Goal: Task Accomplishment & Management: Use online tool/utility

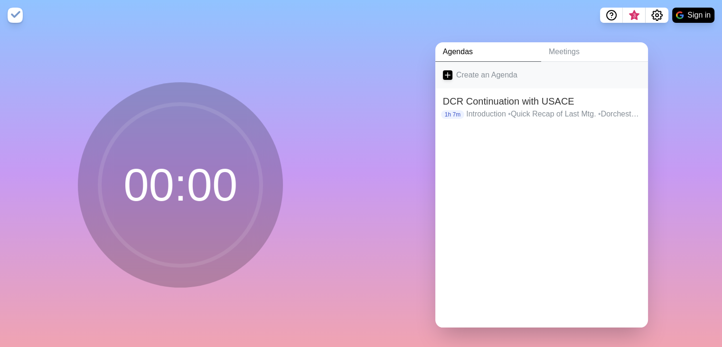
click at [480, 74] on link "Create an Agenda" at bounding box center [541, 75] width 213 height 27
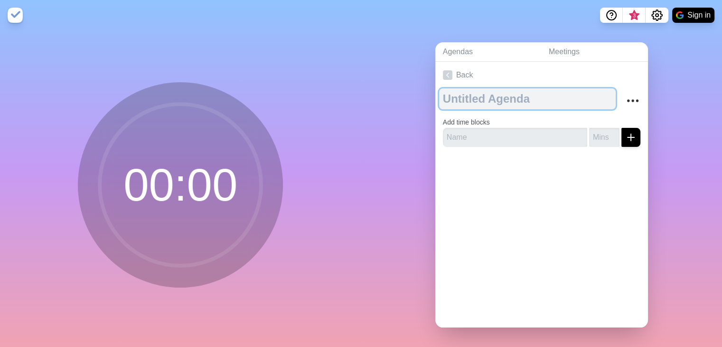
click at [472, 101] on textarea at bounding box center [527, 98] width 177 height 21
type textarea "East Boston Virtual Update"
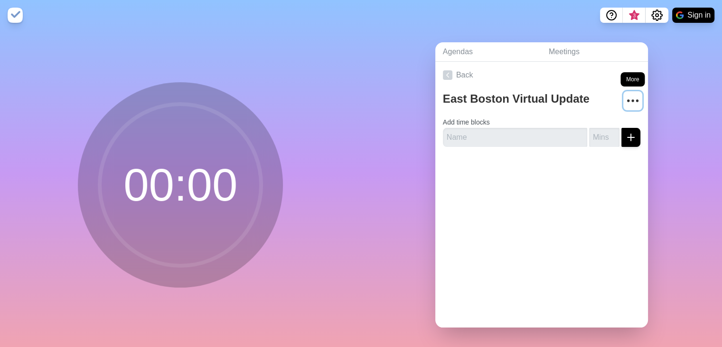
click at [625, 98] on icon "More" at bounding box center [632, 100] width 15 height 15
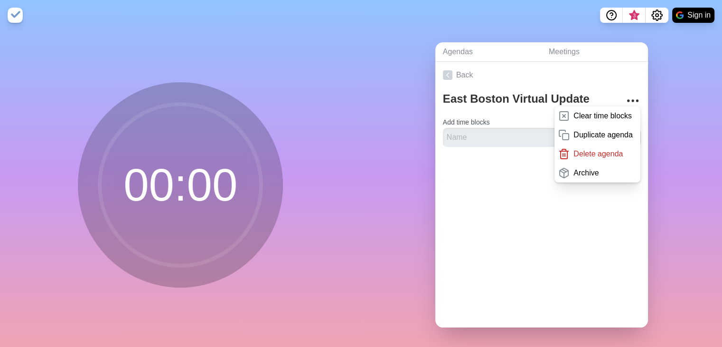
click at [599, 291] on div "Back [GEOGRAPHIC_DATA] Virtual Update Clear time blocks Duplicate agenda Delete…" at bounding box center [541, 194] width 213 height 265
click at [582, 49] on link "Meetings" at bounding box center [594, 51] width 107 height 19
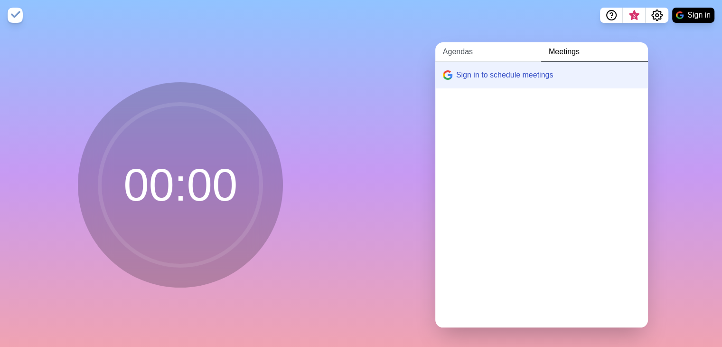
click at [451, 52] on link "Agendas" at bounding box center [488, 51] width 106 height 19
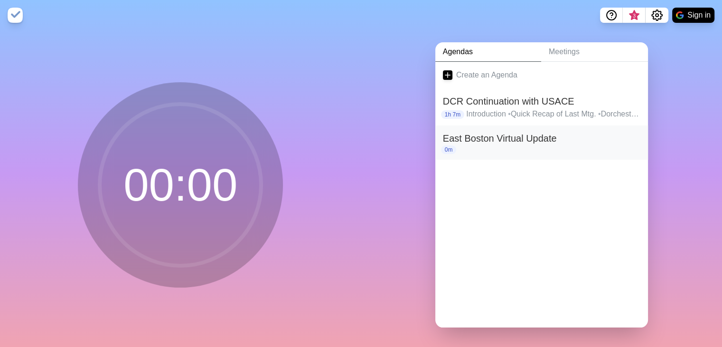
click at [517, 141] on h2 "East Boston Virtual Update" at bounding box center [542, 138] width 198 height 14
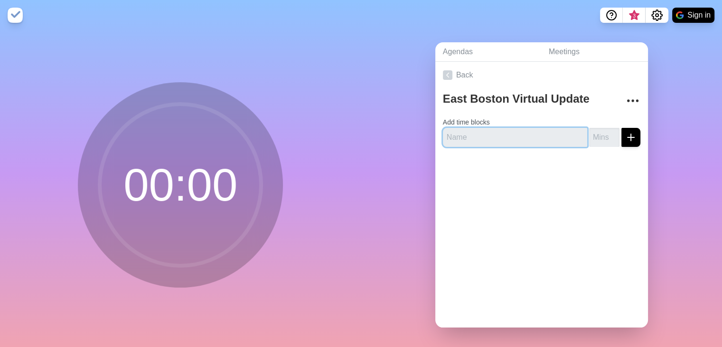
click at [532, 139] on input "text" at bounding box center [515, 137] width 144 height 19
type input "Welcome/Zoom Interpretation/Press+Electeds"
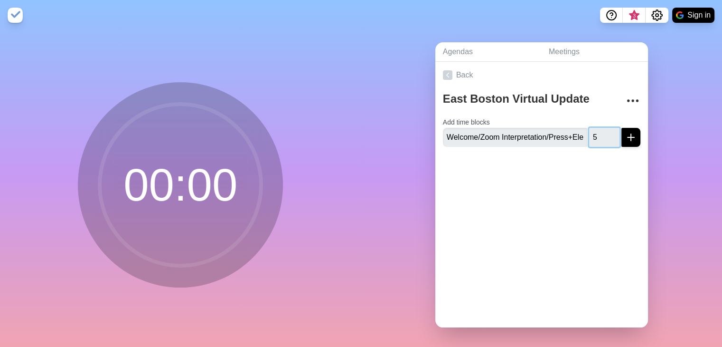
type input "5"
click at [625, 137] on icon "submit" at bounding box center [630, 137] width 11 height 11
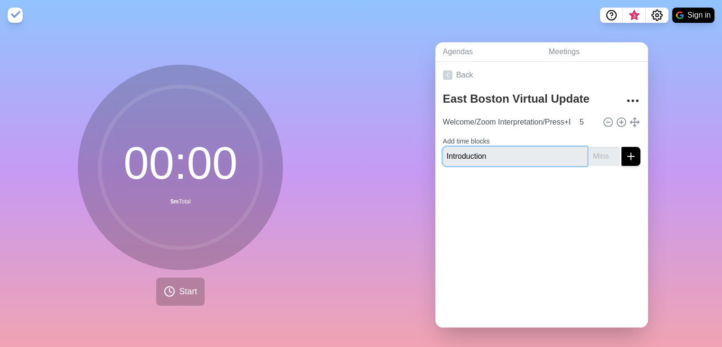
type input "Introduction"
type input "1"
type input "3"
click at [444, 151] on input "Introduction" at bounding box center [515, 156] width 144 height 19
type input "Recording/Welcome/Introduction"
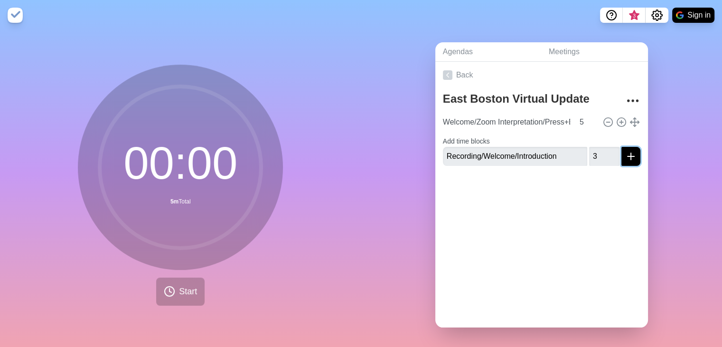
click at [625, 158] on icon "submit" at bounding box center [630, 156] width 11 height 11
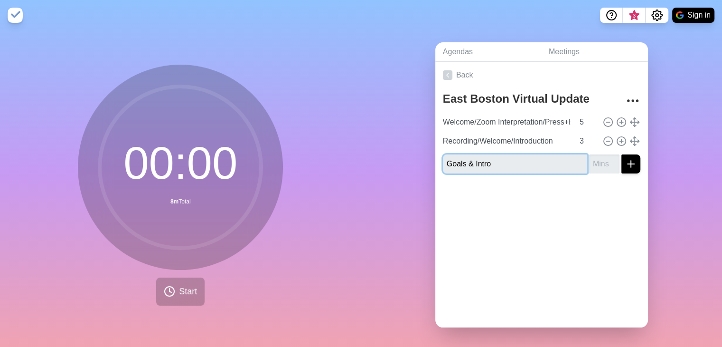
type input "Goals & Intro"
type input "3"
click at [625, 163] on icon "submit" at bounding box center [630, 163] width 11 height 11
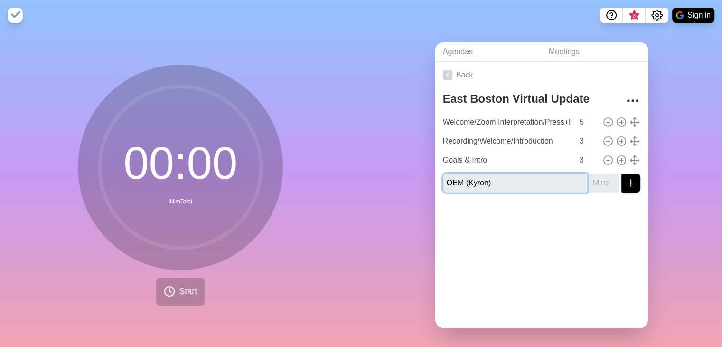
type input "OEM (Kyron)"
type input "5"
click at [627, 183] on button "submit" at bounding box center [631, 182] width 19 height 19
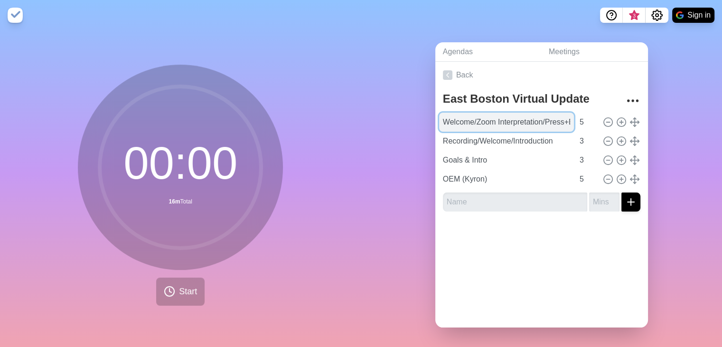
click at [467, 118] on input "Welcome/Zoom Interpretation/Press+Electeds" at bounding box center [506, 122] width 135 height 19
click at [439, 120] on input "Welcome/Zoom Interpretation/Press+Electeds" at bounding box center [506, 122] width 135 height 19
type input "KR: Welcome/Zoom Interpretation/Press+Electeds"
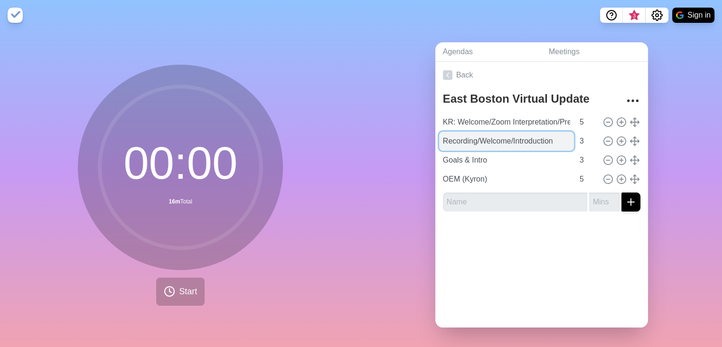
click at [451, 141] on input "Recording/Welcome/Introduction" at bounding box center [506, 141] width 135 height 19
click at [440, 141] on input "Recording/Welcome/Introduction" at bounding box center [506, 141] width 135 height 19
type input "KR to CO: Recording/Welcome/Introduction"
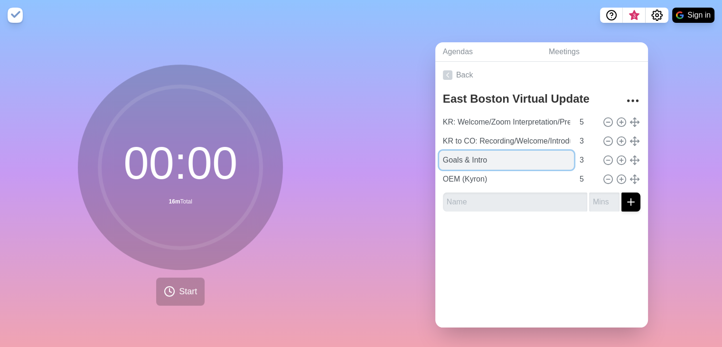
click at [452, 156] on input "Goals & Intro" at bounding box center [506, 160] width 135 height 19
click at [439, 161] on input "Goals & Intro" at bounding box center [506, 160] width 135 height 19
type input "KR: Goals & Intro"
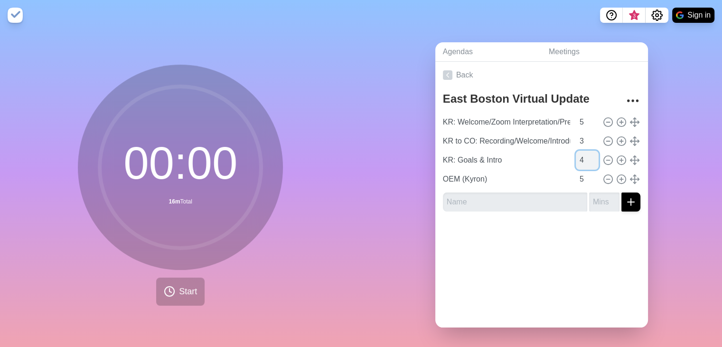
click at [585, 155] on input "4" at bounding box center [587, 160] width 23 height 19
type input "5"
click at [585, 155] on input "5" at bounding box center [587, 160] width 23 height 19
click at [526, 193] on input "text" at bounding box center [515, 201] width 144 height 19
type input "KR: Context"
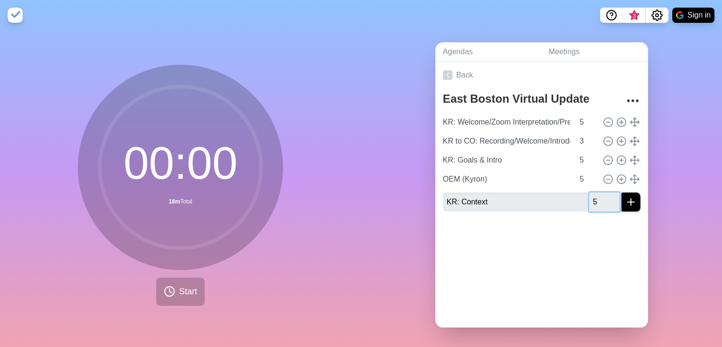
type input "5"
click at [622, 192] on button "submit" at bounding box center [631, 201] width 19 height 19
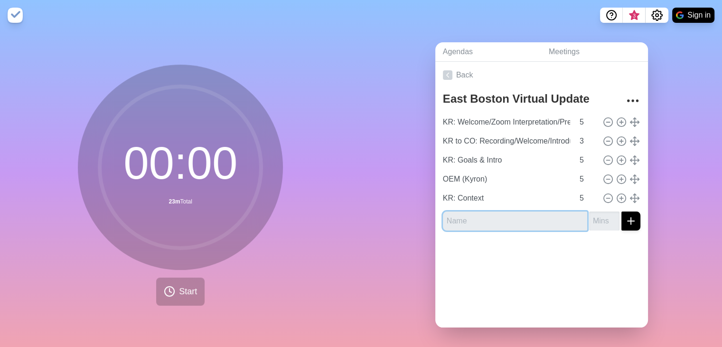
click at [513, 225] on input "text" at bounding box center [515, 220] width 144 height 19
type input "JH: CSRM Process"
type input "12"
click at [625, 221] on icon "submit" at bounding box center [630, 220] width 11 height 11
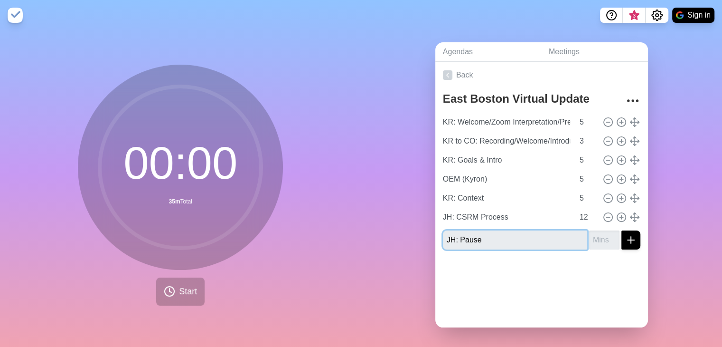
type input "JH: Pause"
type input "3"
click at [625, 238] on icon "submit" at bounding box center [630, 239] width 11 height 11
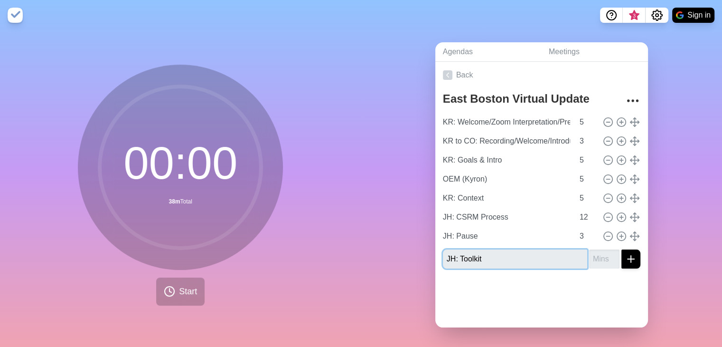
type input "JH: Toolkit"
type input "8"
click at [628, 259] on line "submit" at bounding box center [631, 259] width 7 height 0
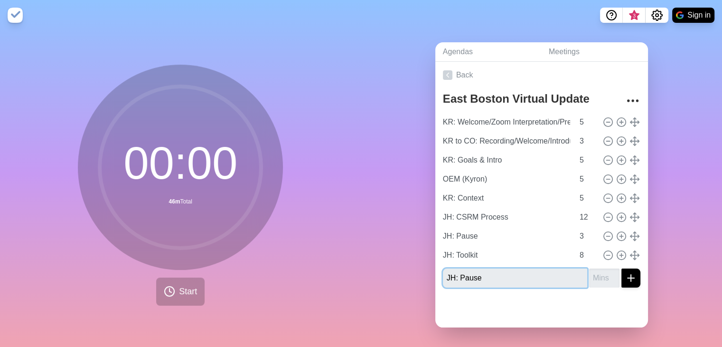
type input "JH: Pause"
type input "3"
click at [625, 278] on icon "submit" at bounding box center [630, 277] width 11 height 11
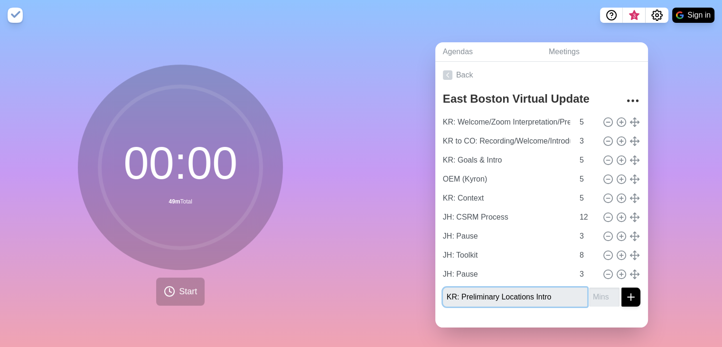
type input "KR: Preliminary Locations Intro"
type input "3"
click at [631, 293] on line "submit" at bounding box center [631, 296] width 0 height 7
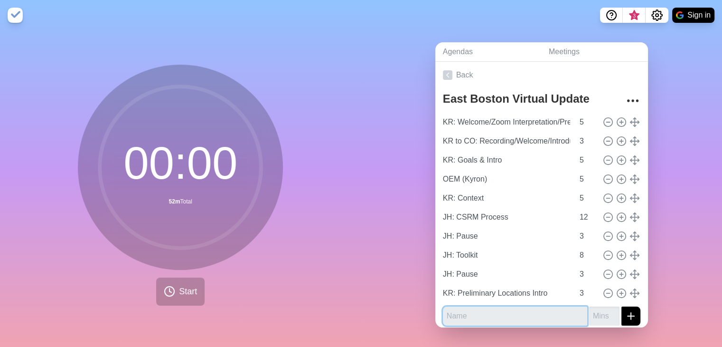
scroll to position [5, 0]
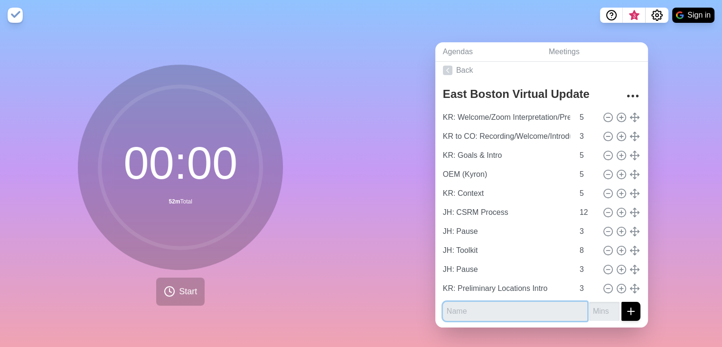
click at [515, 308] on input "text" at bounding box center [515, 311] width 144 height 19
type input "JH: Preliminary Locations"
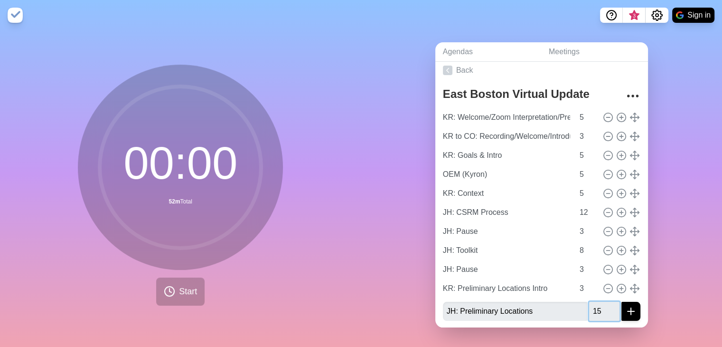
type input "15"
click at [625, 310] on icon "submit" at bounding box center [630, 310] width 11 height 11
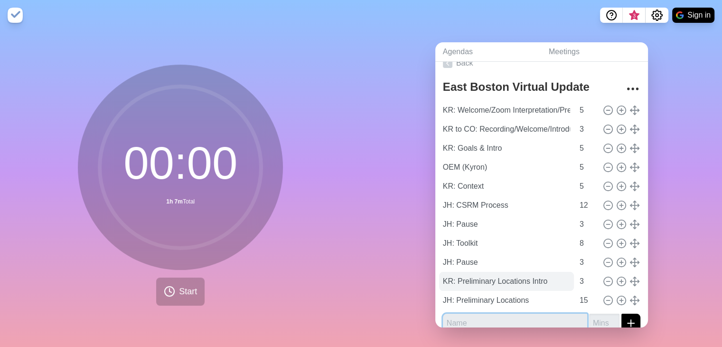
scroll to position [24, 0]
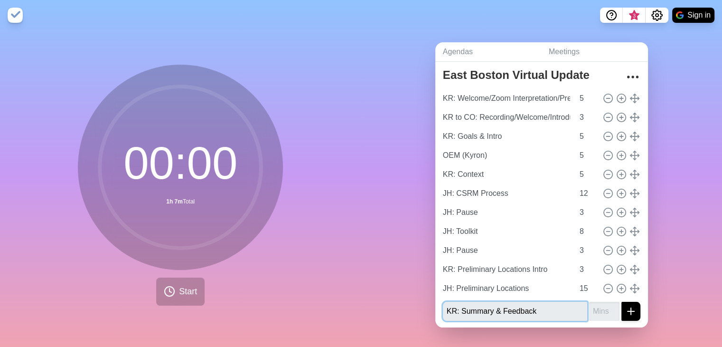
type input "KR: Summary & Feedback"
click at [608, 311] on input "number" at bounding box center [604, 311] width 30 height 19
type input "5"
click at [625, 310] on icon "submit" at bounding box center [630, 310] width 11 height 11
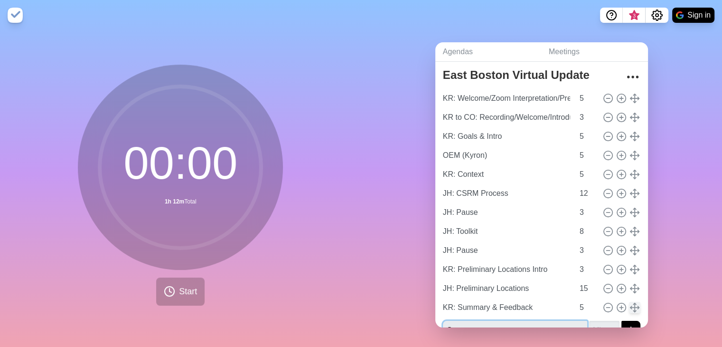
scroll to position [30, 0]
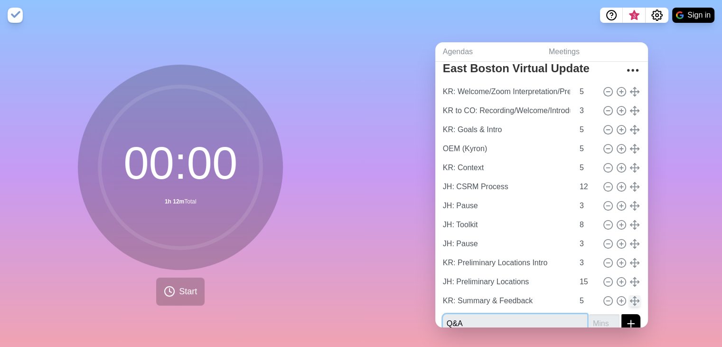
type input "Q&A"
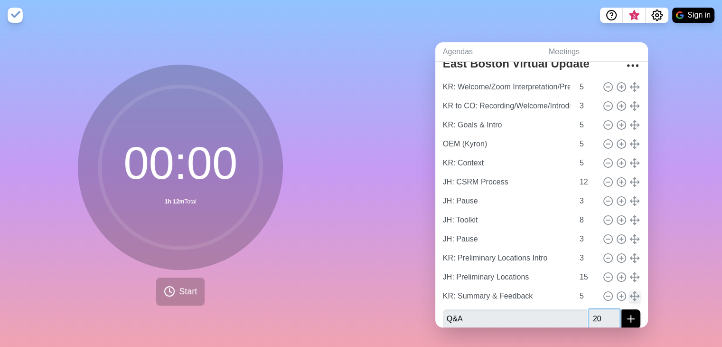
type input "20"
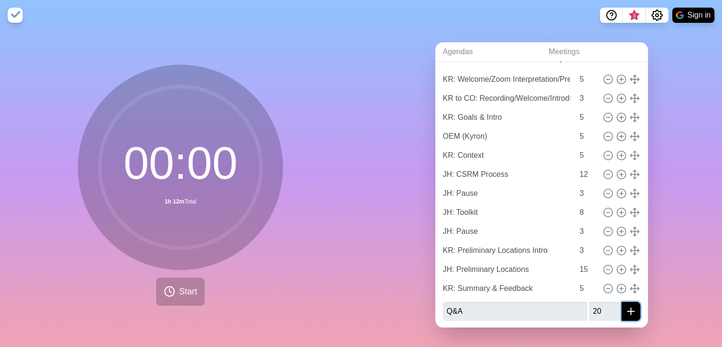
scroll to position [6, 0]
click at [625, 306] on icon "submit" at bounding box center [630, 310] width 11 height 11
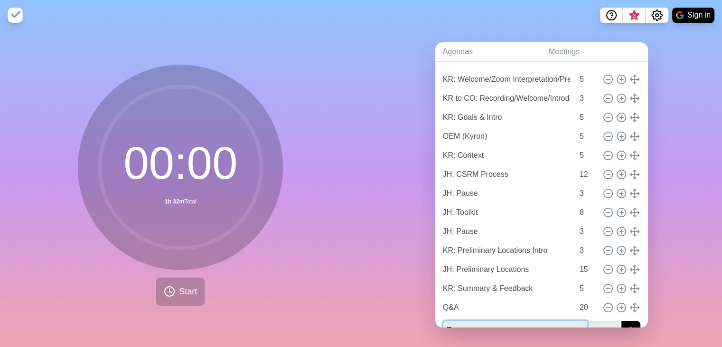
scroll to position [49, 0]
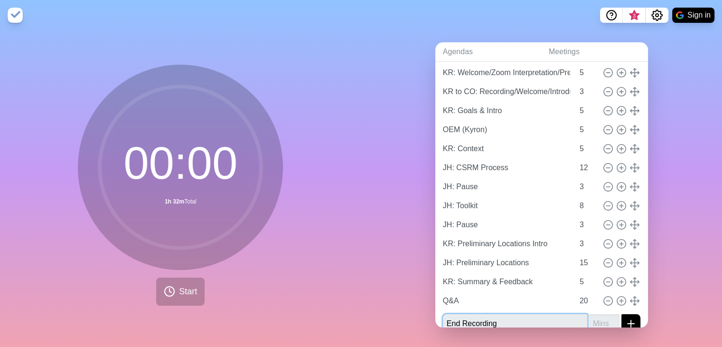
type input "End Recording"
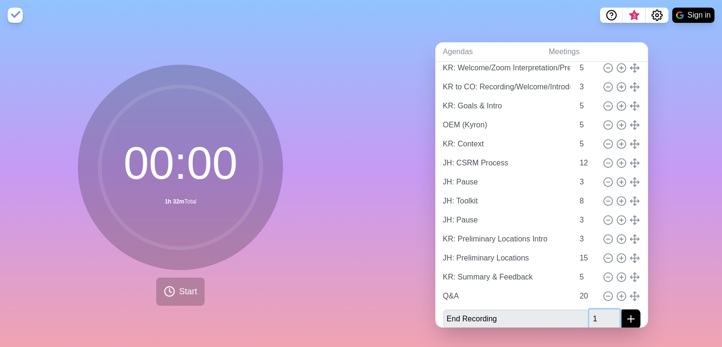
type input "1"
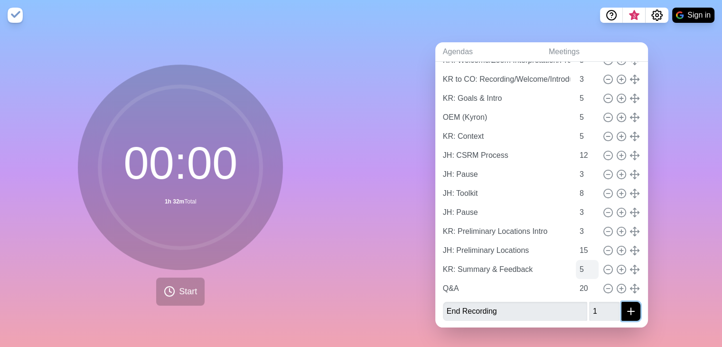
scroll to position [0, 0]
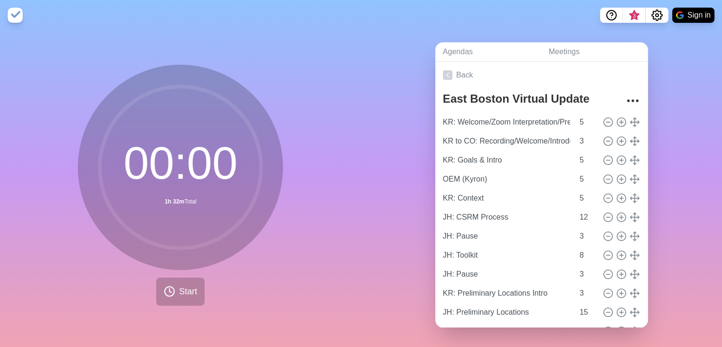
click at [692, 100] on div "Agendas Meetings Back East Boston Virtual Update KR: Welcome/Zoom Interpretatio…" at bounding box center [541, 188] width 361 height 316
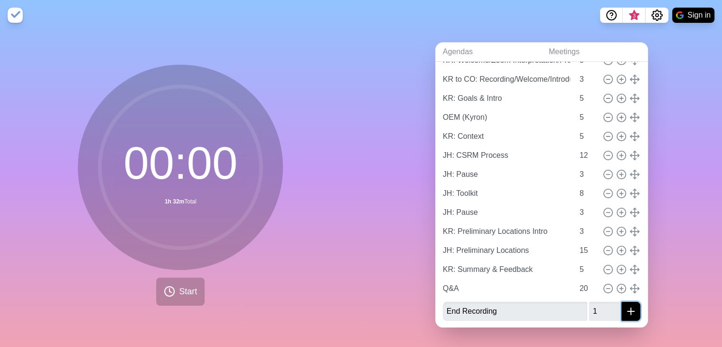
click at [625, 305] on icon "submit" at bounding box center [630, 310] width 11 height 11
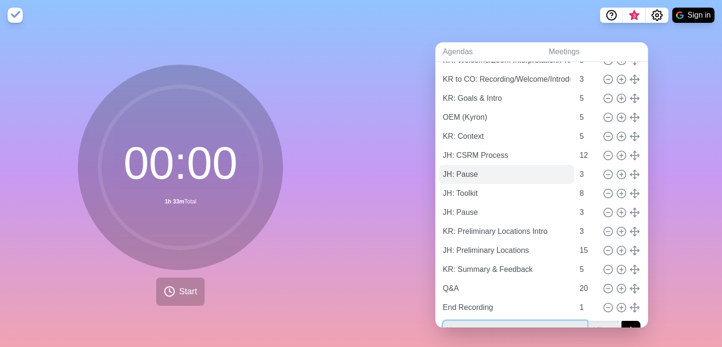
scroll to position [0, 0]
